Goal: Navigation & Orientation: Understand site structure

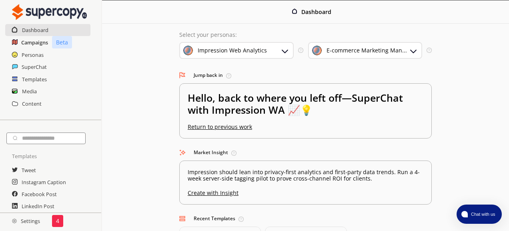
click at [35, 48] on h2 "Campaigns" at bounding box center [34, 42] width 27 height 12
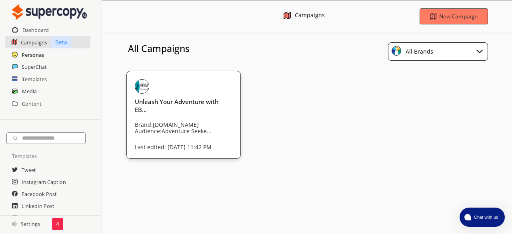
click at [30, 59] on h2 "Personas" at bounding box center [33, 55] width 22 height 12
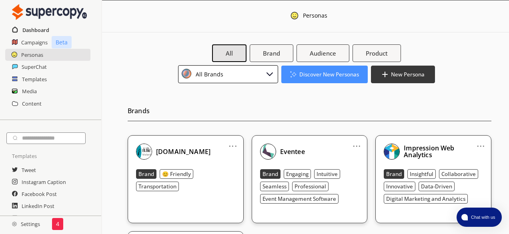
click at [37, 34] on h2 "Dashboard" at bounding box center [35, 30] width 27 height 12
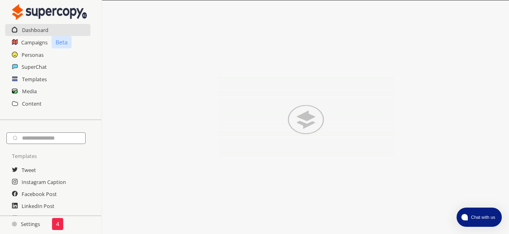
click at [308, 126] on img at bounding box center [306, 118] width 176 height 80
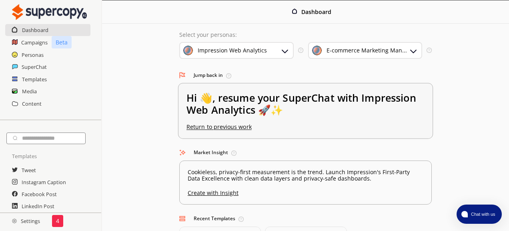
click at [246, 92] on h2 "Hi 👋, resume your SuperChat with Impression Web Analytics 🚀✨" at bounding box center [305, 108] width 238 height 32
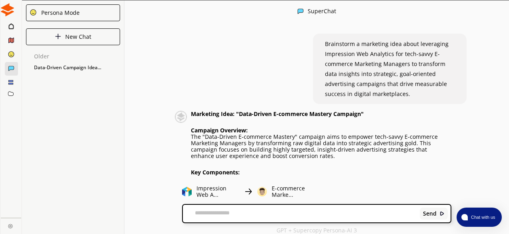
click at [9, 28] on icon at bounding box center [11, 26] width 4 height 5
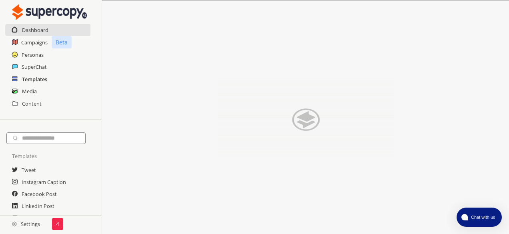
click at [38, 80] on h2 "Templates" at bounding box center [34, 79] width 25 height 12
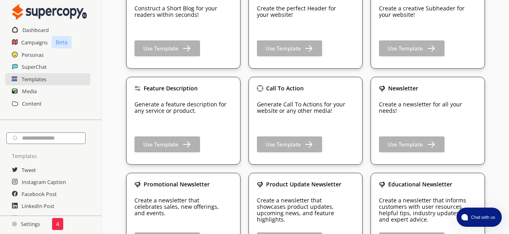
scroll to position [520, 0]
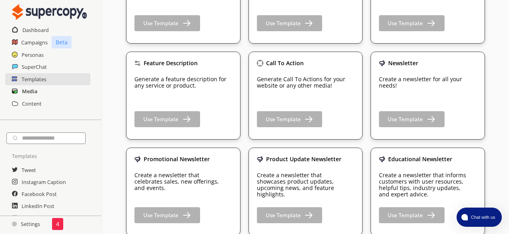
click at [34, 93] on h2 "Media" at bounding box center [29, 91] width 15 height 12
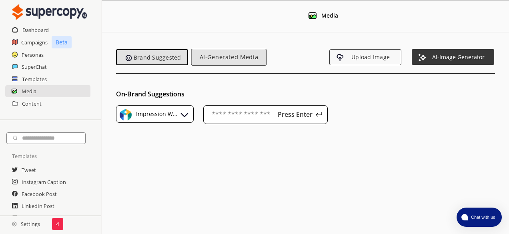
click at [231, 59] on span "AI-Generated Media" at bounding box center [229, 57] width 66 height 7
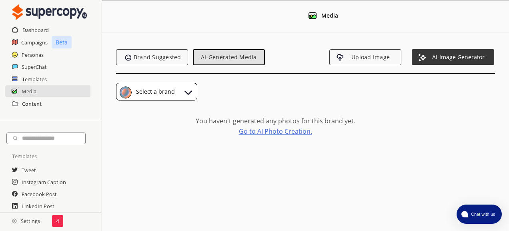
click at [38, 101] on h2 "Content" at bounding box center [32, 104] width 20 height 12
